Goal: Task Accomplishment & Management: Manage account settings

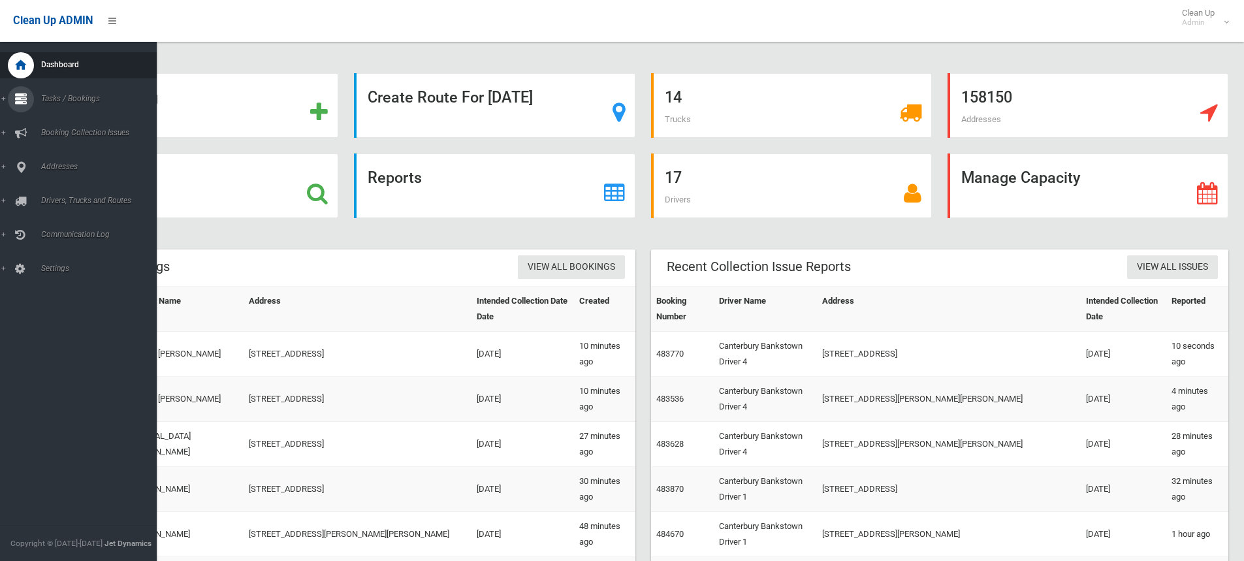
click at [5, 105] on link "Tasks / Bookings" at bounding box center [83, 99] width 166 height 26
click at [53, 194] on span "Search" at bounding box center [96, 194] width 118 height 9
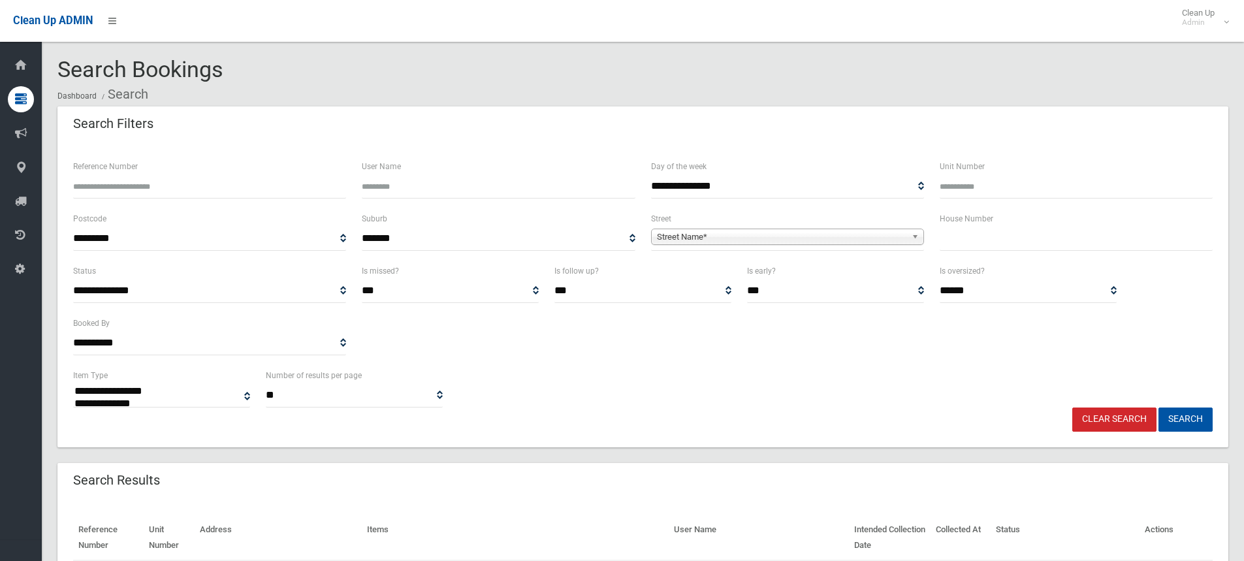
select select
click at [962, 235] on input "text" at bounding box center [1075, 239] width 273 height 24
type input "**"
click at [687, 238] on span "Street Name*" at bounding box center [781, 237] width 249 height 16
type input "******"
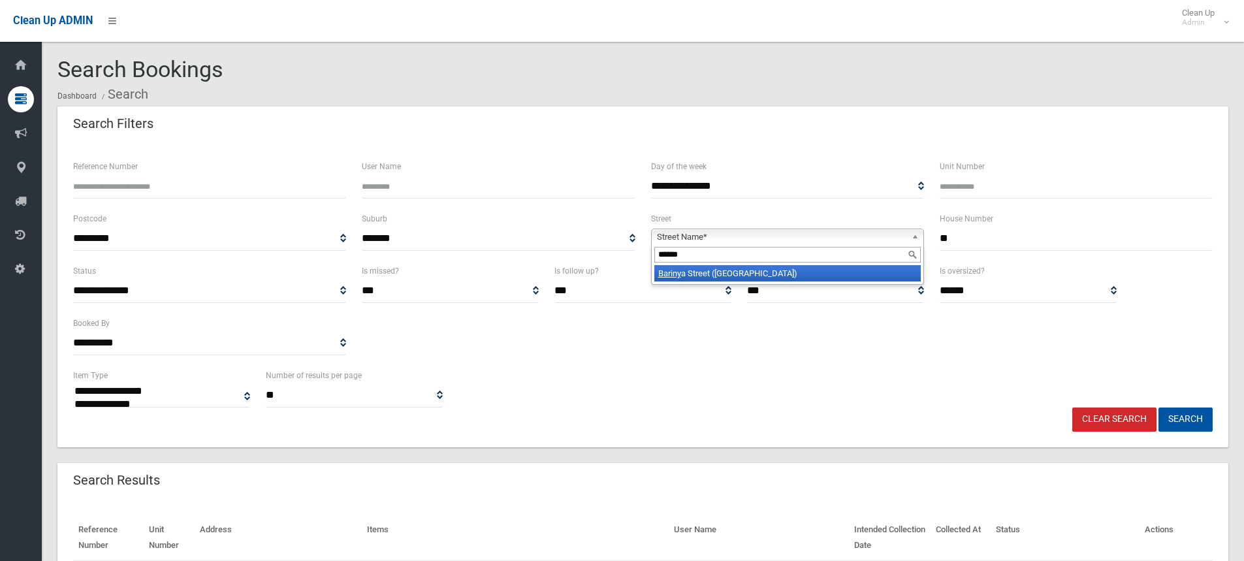
click at [698, 271] on li "Bariny a Street (VILLAWOOD 2163)" at bounding box center [787, 273] width 266 height 16
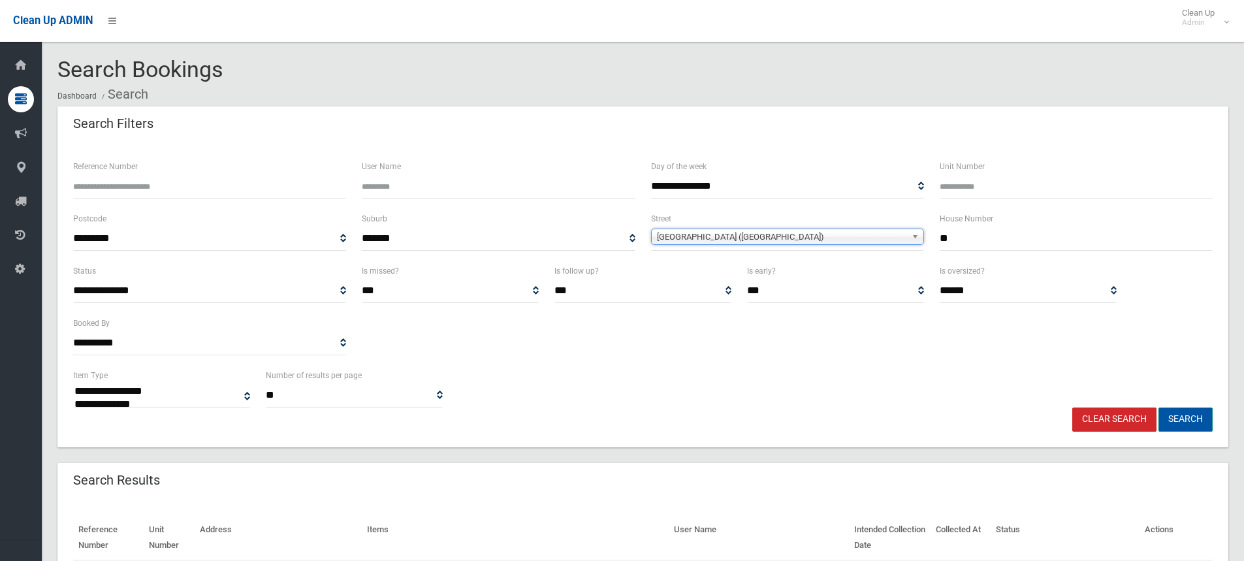
click at [1176, 419] on button "Search" at bounding box center [1185, 419] width 54 height 24
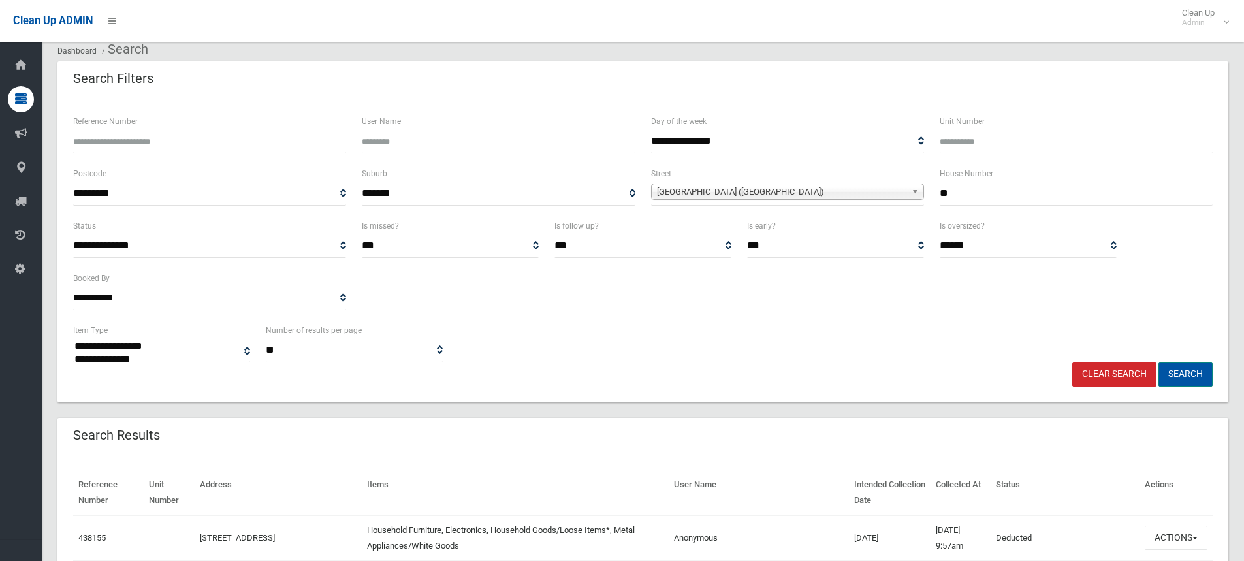
scroll to position [131, 0]
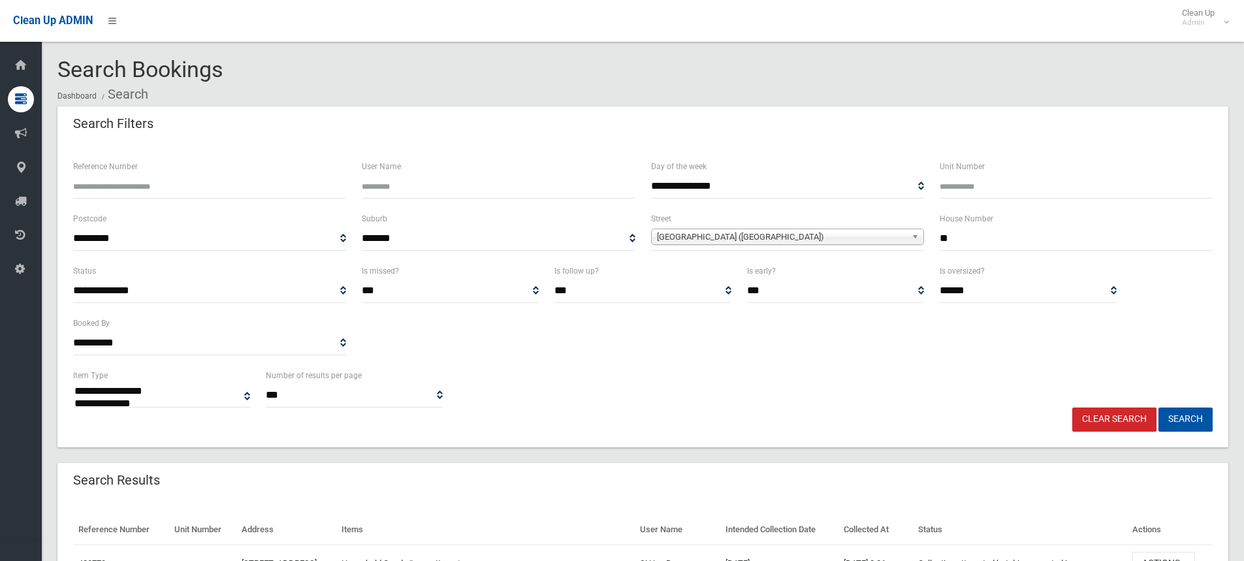
select select
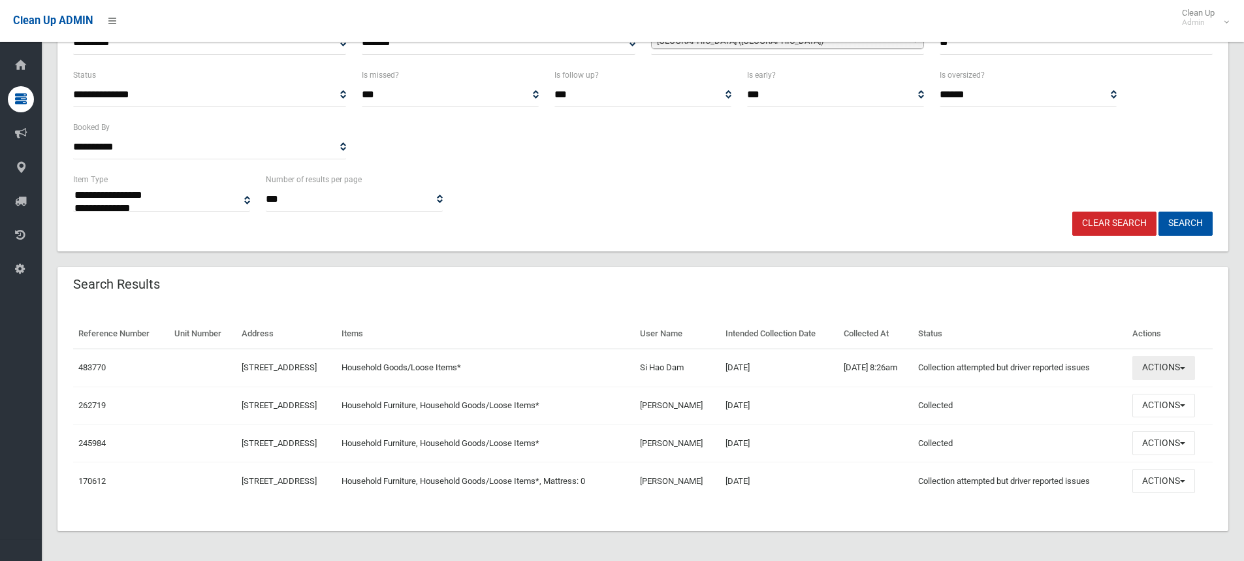
click at [1185, 368] on span "button" at bounding box center [1182, 368] width 5 height 3
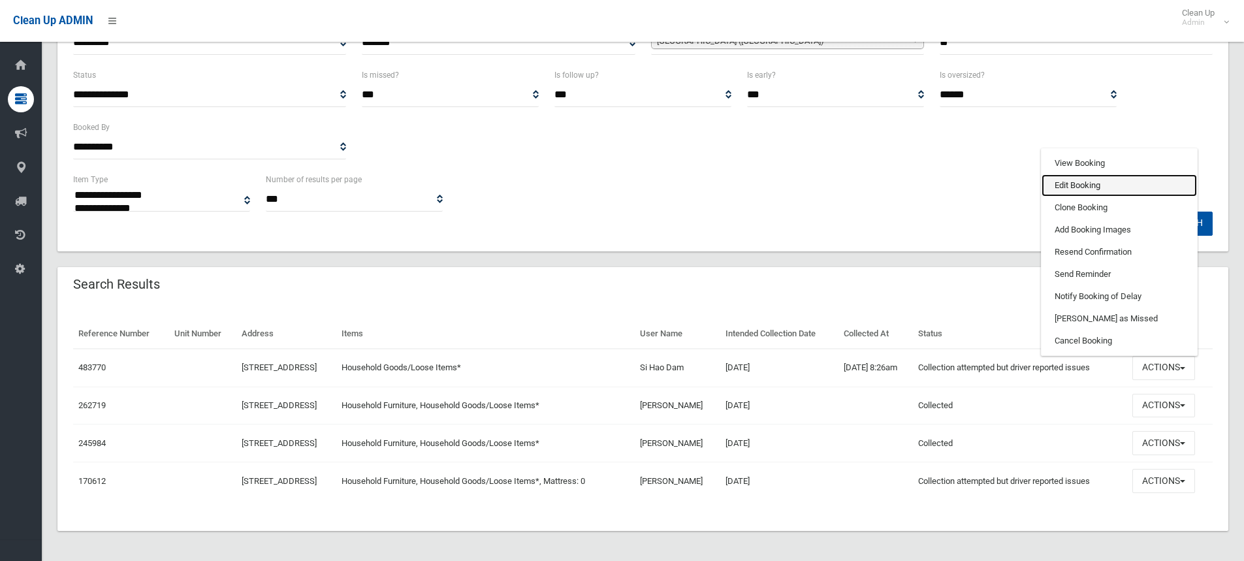
click at [1077, 186] on link "Edit Booking" at bounding box center [1118, 185] width 155 height 22
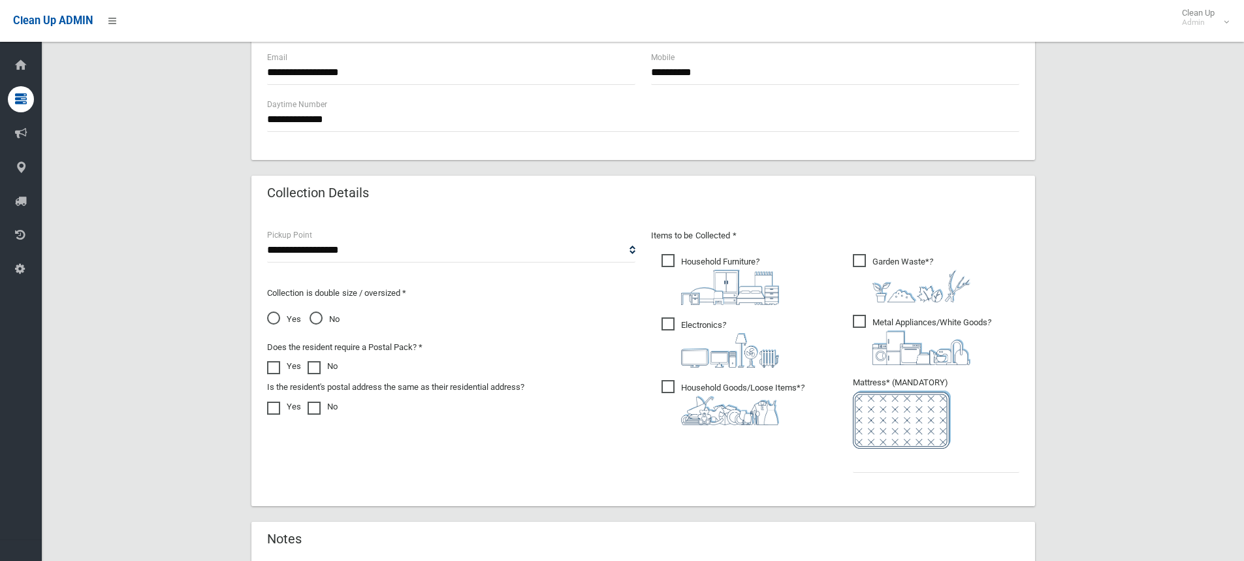
scroll to position [588, 0]
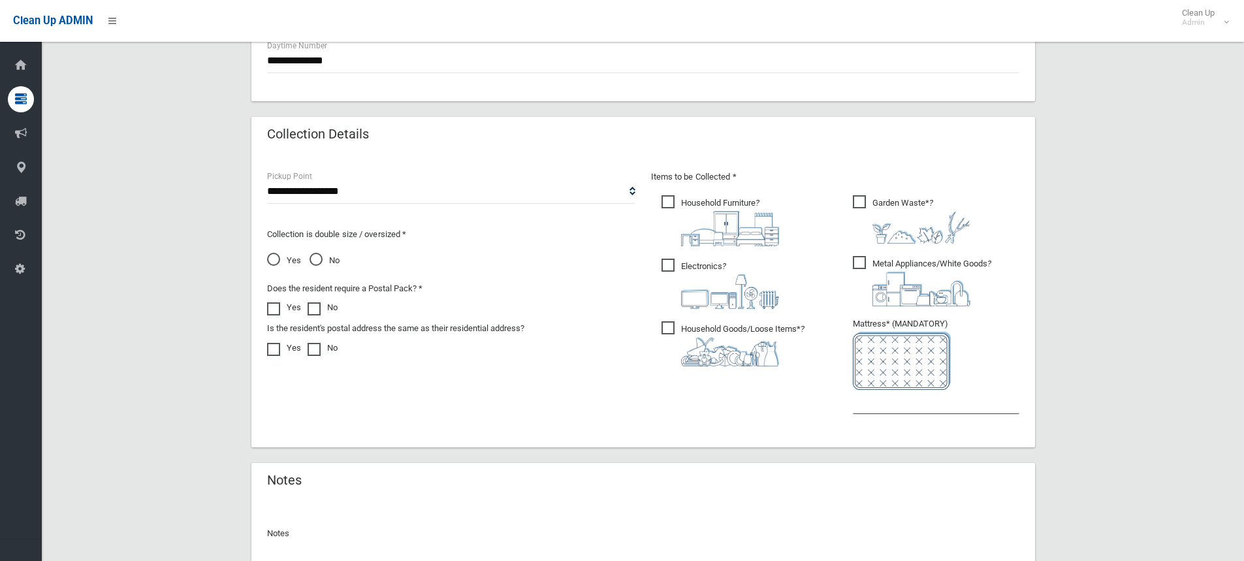
click at [874, 404] on input "text" at bounding box center [936, 402] width 166 height 24
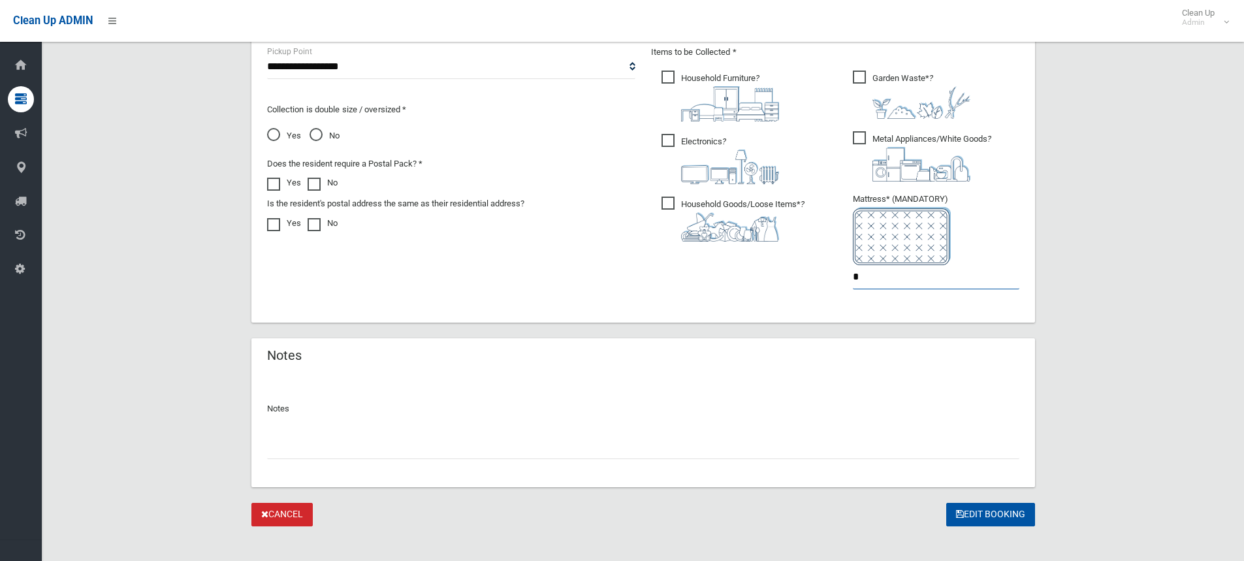
scroll to position [725, 0]
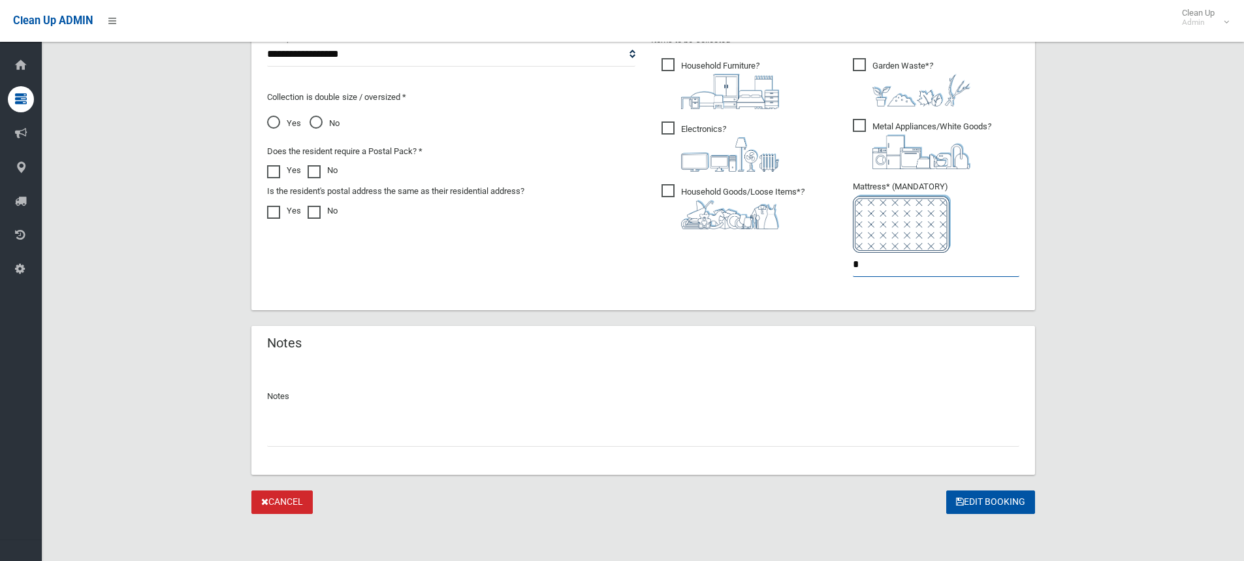
type input "*"
click at [289, 438] on input "text" at bounding box center [643, 434] width 752 height 24
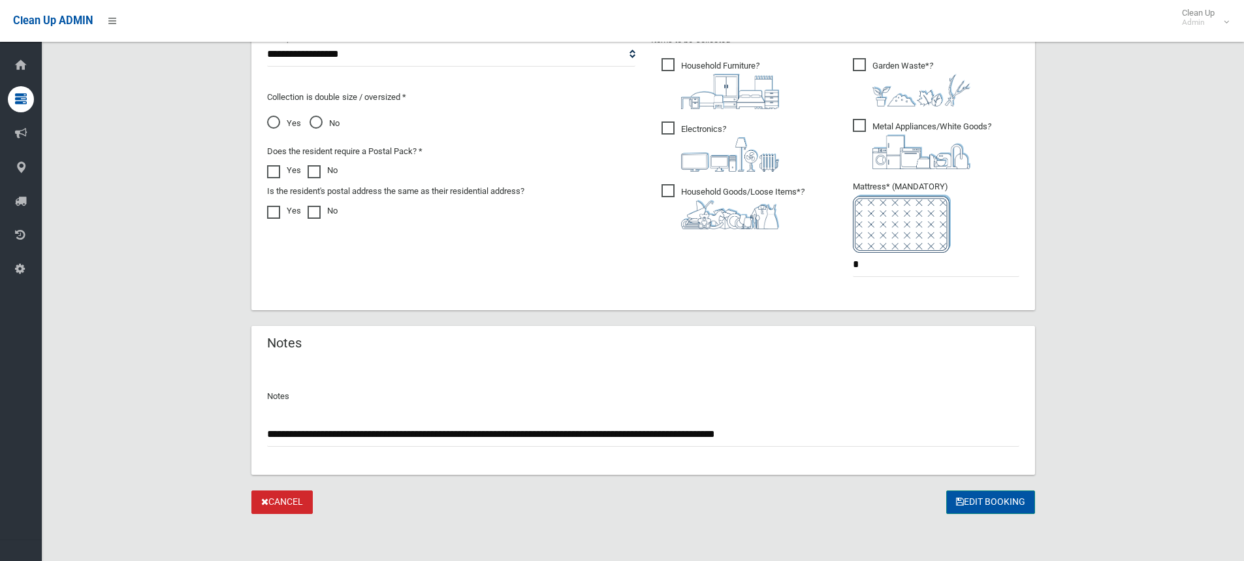
type input "**********"
click at [989, 501] on button "Edit Booking" at bounding box center [990, 502] width 89 height 24
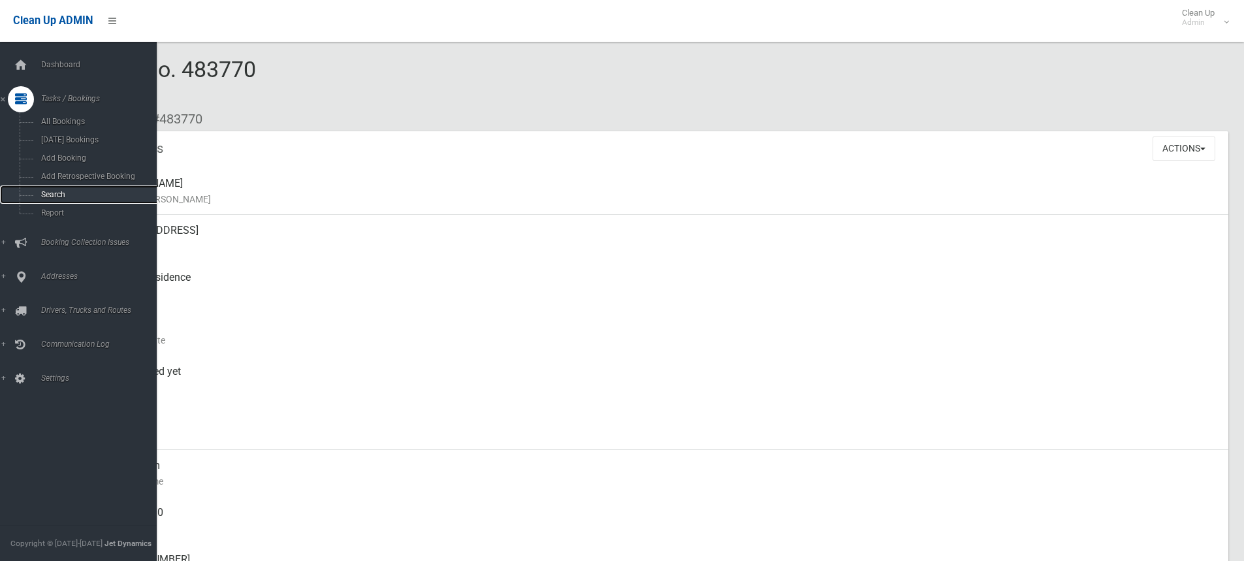
click at [55, 196] on span "Search" at bounding box center [96, 194] width 118 height 9
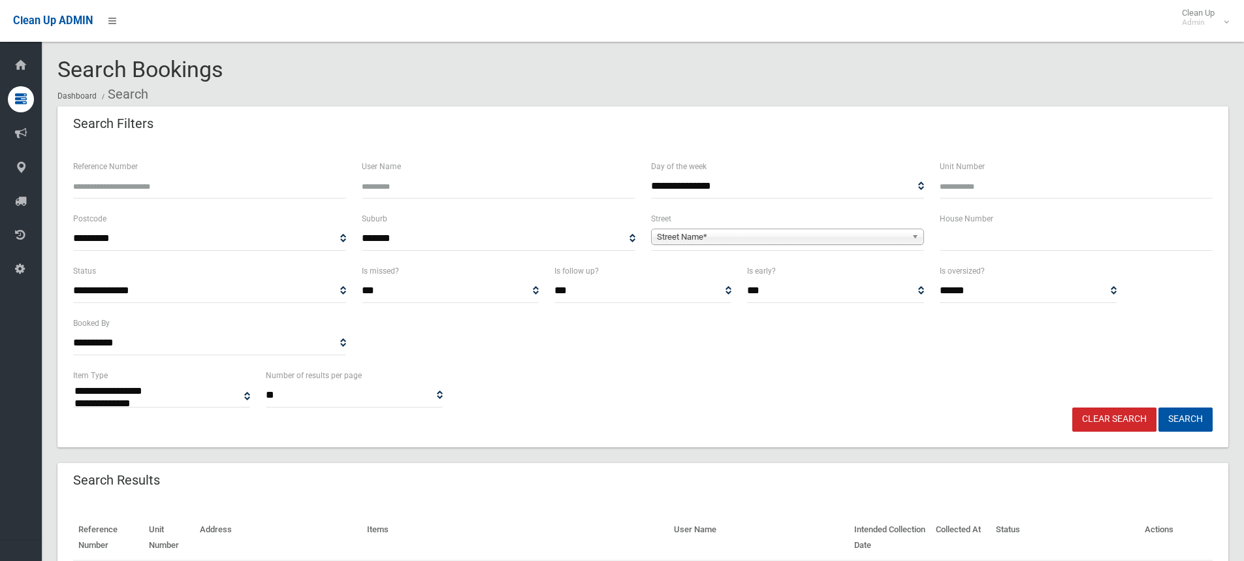
select select
click at [103, 184] on input "Reference Number" at bounding box center [209, 186] width 273 height 24
type input "*******"
click at [1184, 416] on button "Search" at bounding box center [1185, 419] width 54 height 24
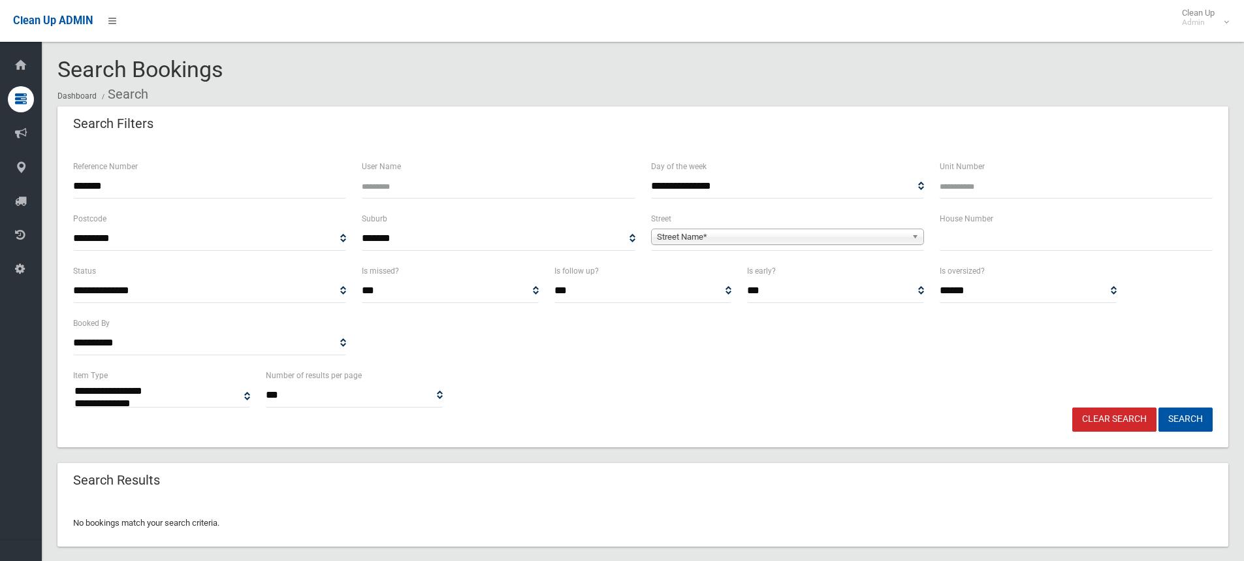
select select
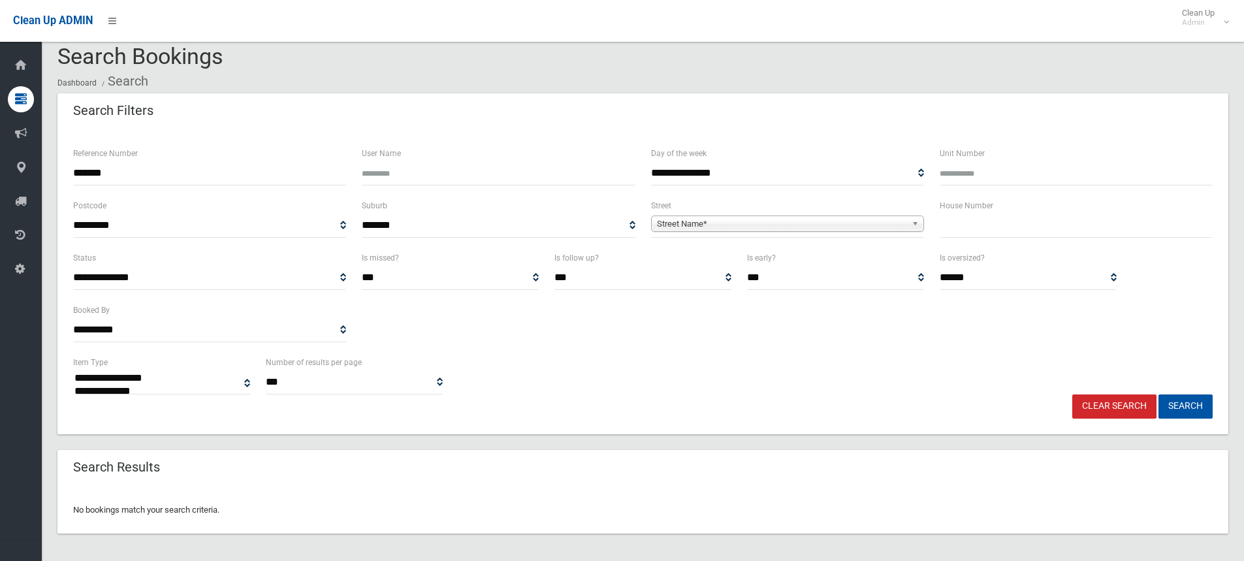
scroll to position [17, 0]
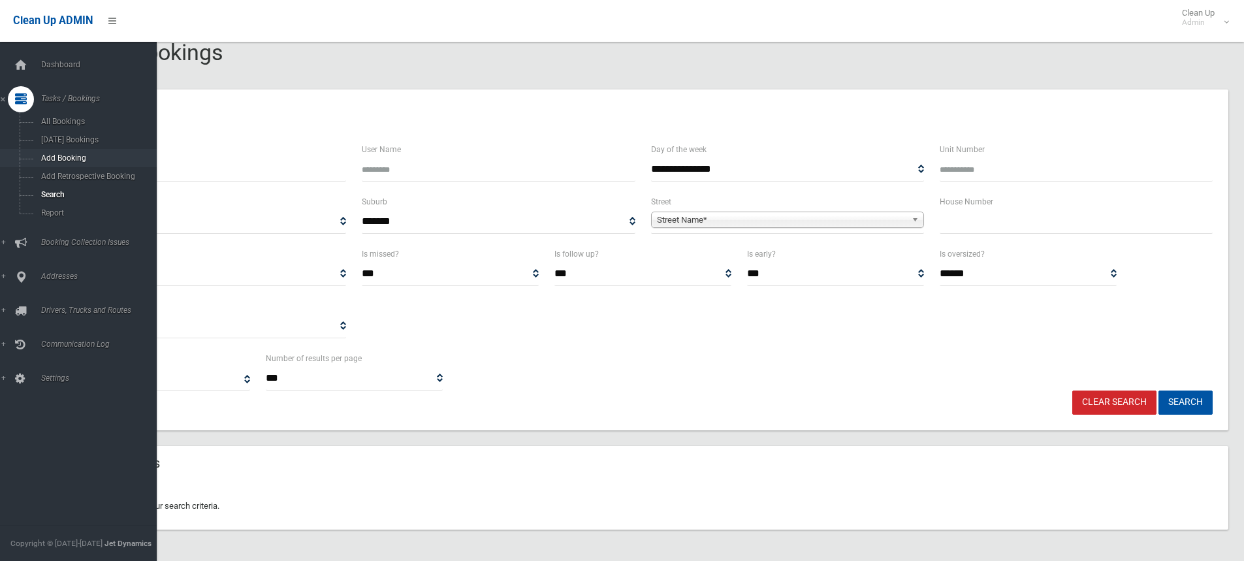
drag, startPoint x: 117, startPoint y: 164, endPoint x: 22, endPoint y: 165, distance: 94.7
click at [22, 165] on div "**********" at bounding box center [622, 280] width 1244 height 562
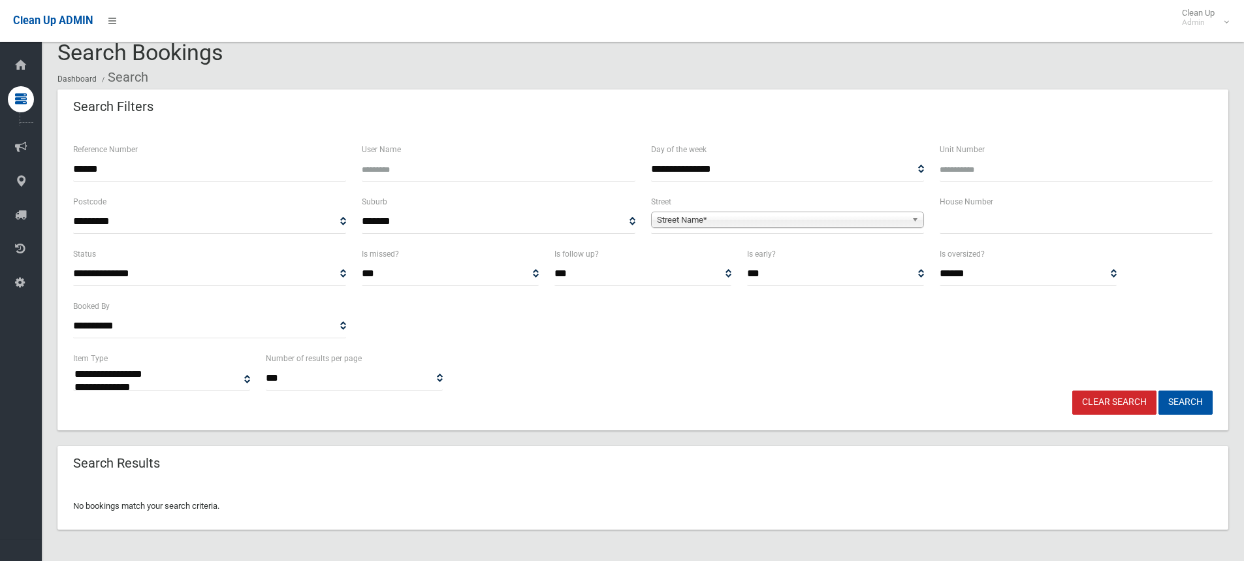
type input "******"
click at [245, 146] on div "Reference Number ******" at bounding box center [209, 162] width 273 height 40
click at [1189, 403] on button "Search" at bounding box center [1185, 402] width 54 height 24
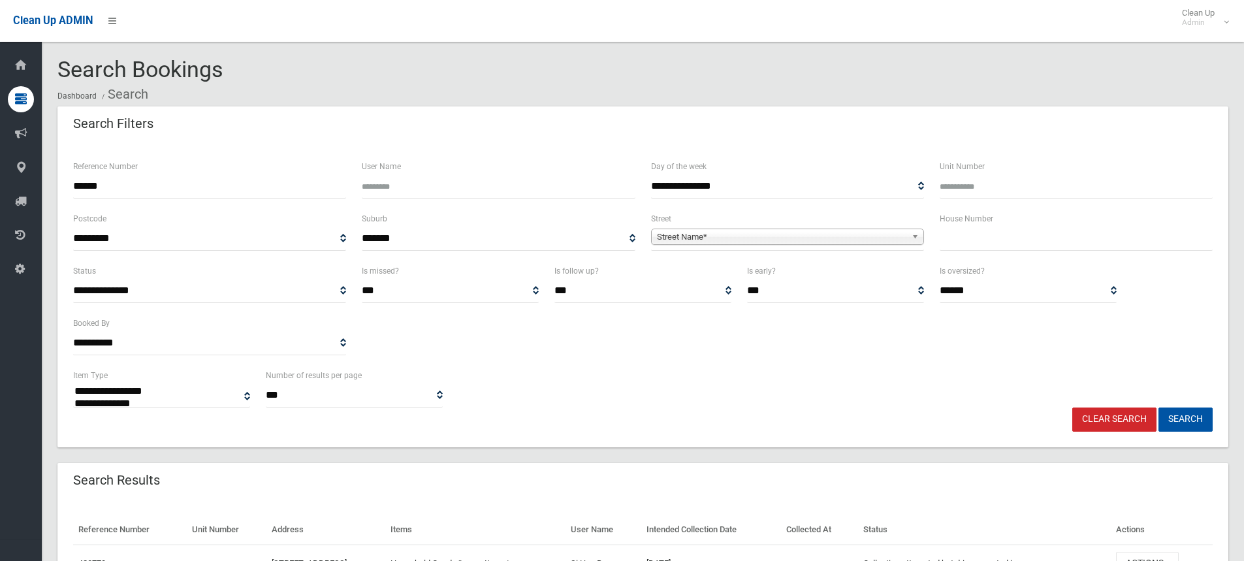
select select
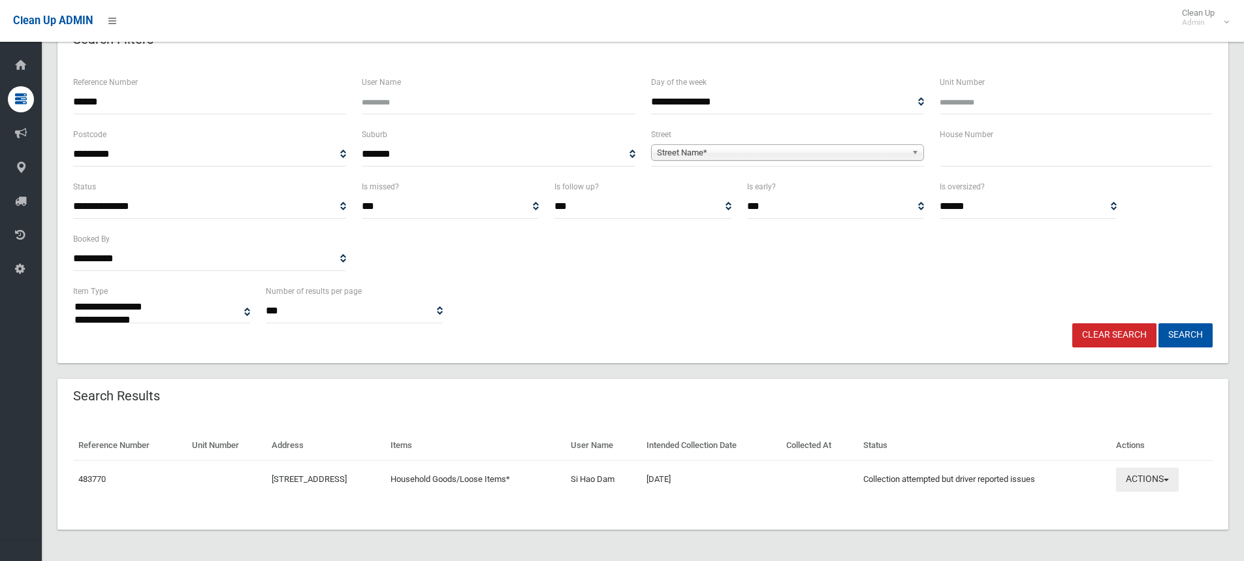
click at [1169, 479] on span "button" at bounding box center [1165, 480] width 5 height 3
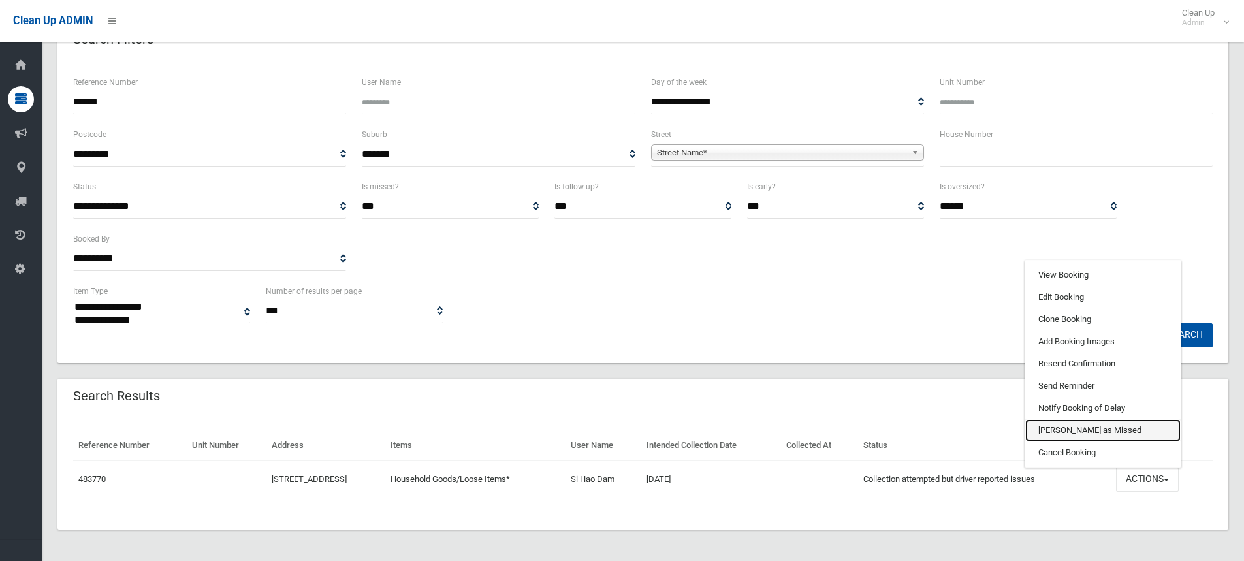
click at [1069, 429] on link "[PERSON_NAME] as Missed" at bounding box center [1102, 430] width 155 height 22
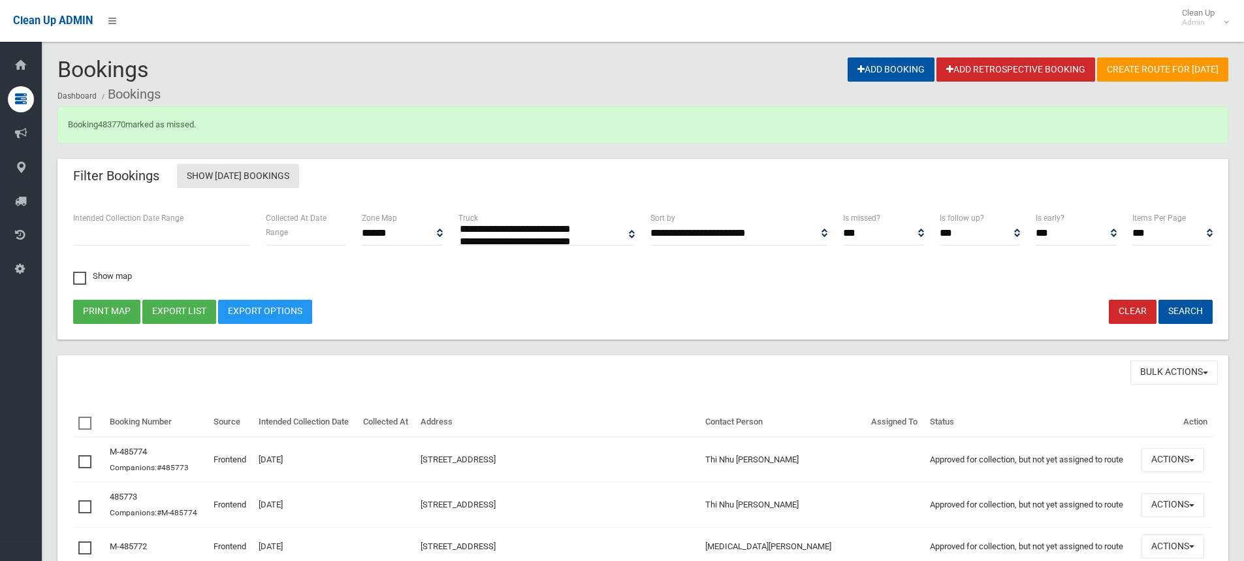
select select
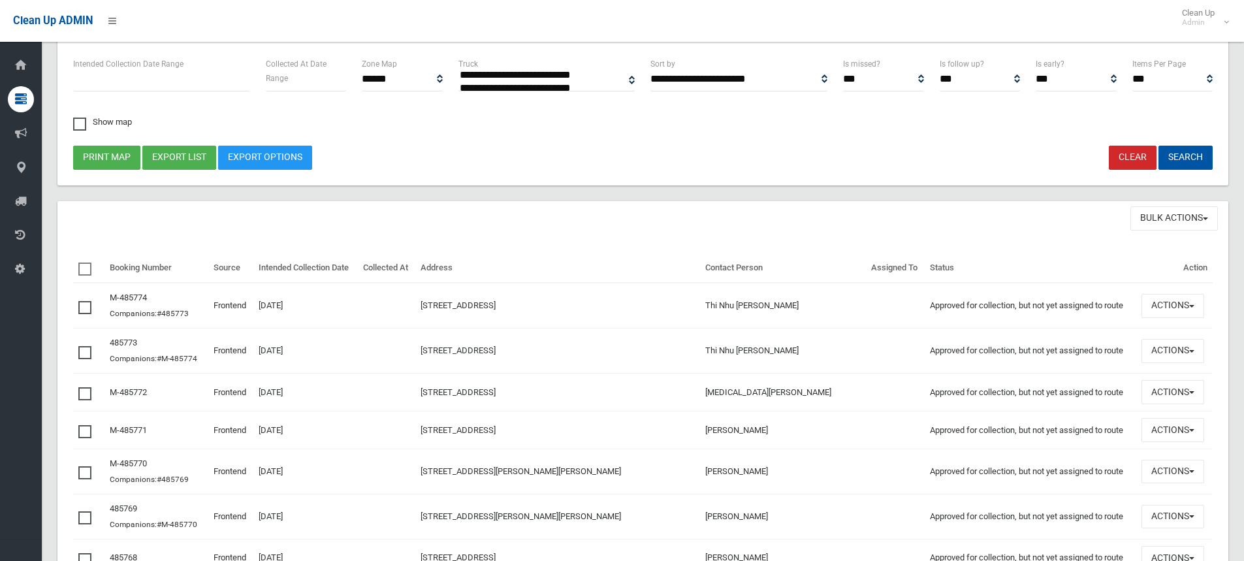
scroll to position [196, 0]
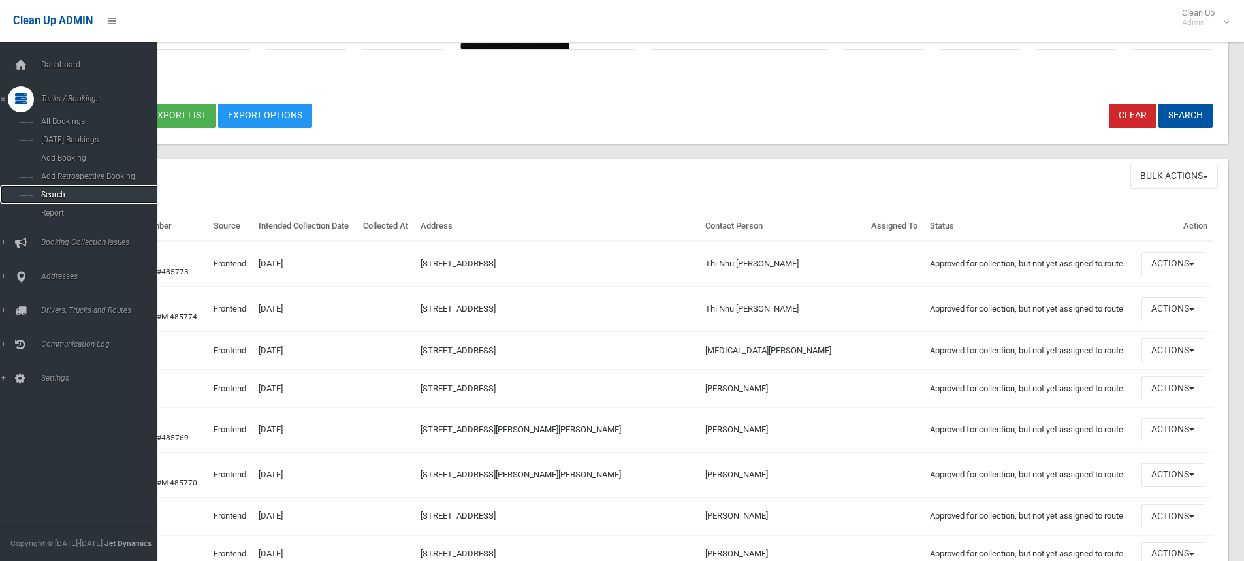
click at [50, 195] on span "Search" at bounding box center [96, 194] width 118 height 9
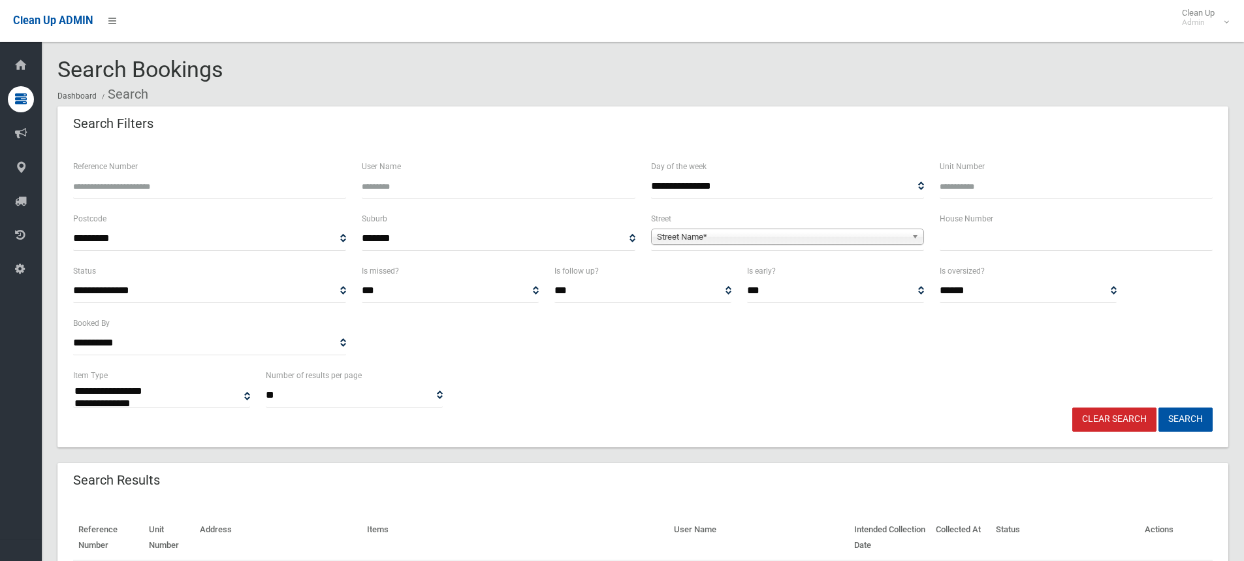
select select
click at [116, 182] on input "Reference Number" at bounding box center [209, 186] width 273 height 24
type input "******"
click at [1177, 416] on button "Search" at bounding box center [1185, 419] width 54 height 24
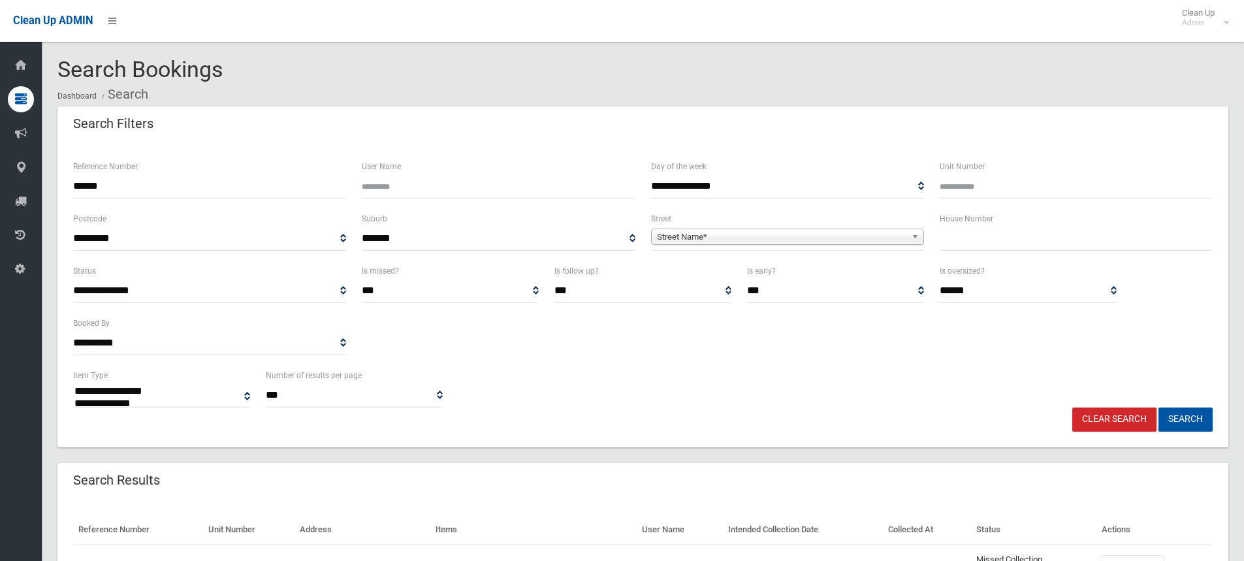
select select
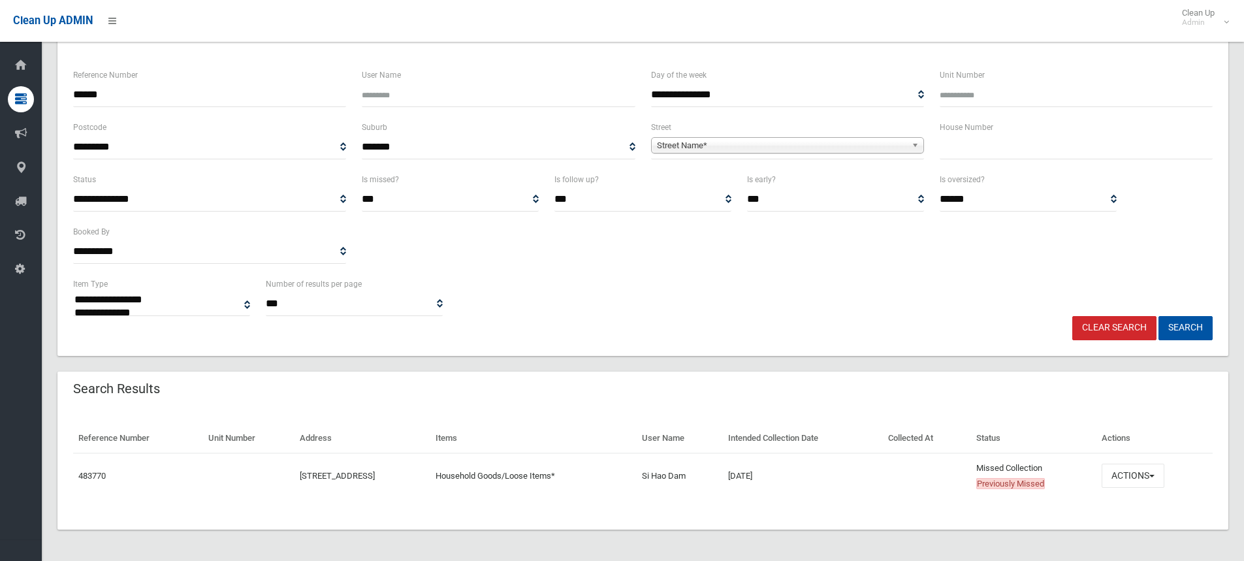
scroll to position [91, 0]
